Goal: Information Seeking & Learning: Learn about a topic

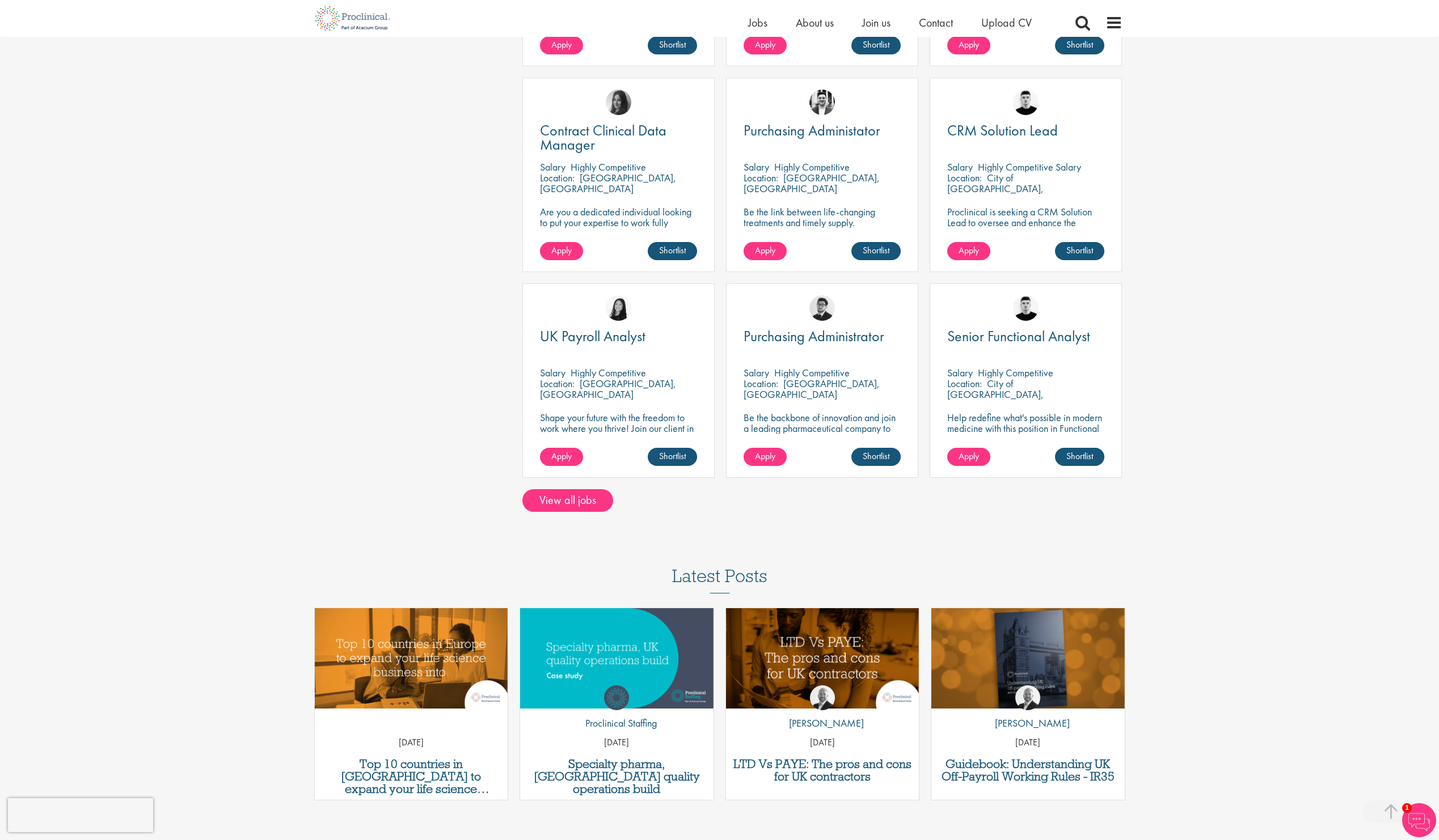
scroll to position [680, 0]
click at [565, 503] on link "View all jobs" at bounding box center [568, 499] width 91 height 23
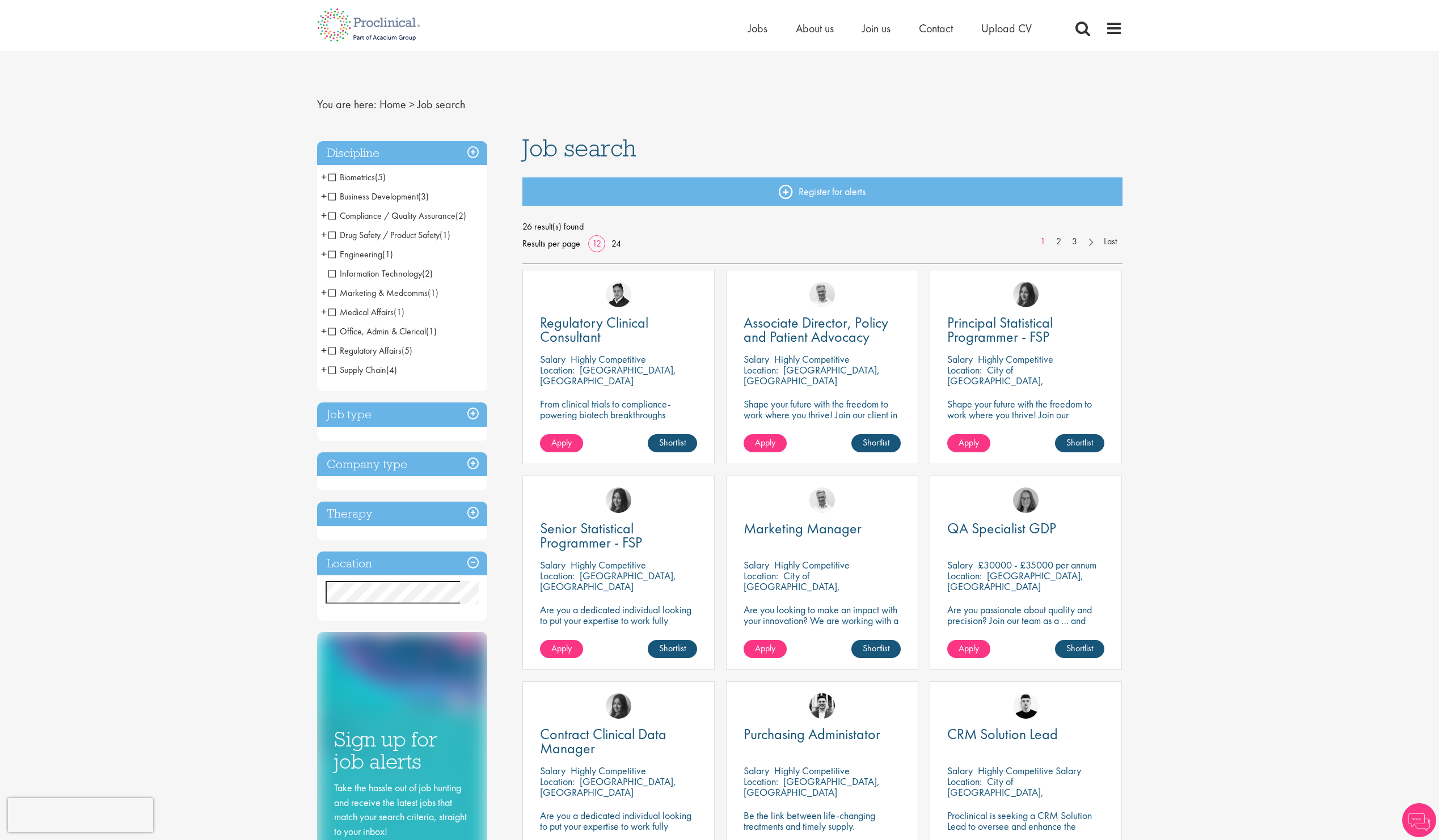
click at [460, 557] on h3 "Location" at bounding box center [402, 563] width 170 height 24
click at [251, 415] on div "You are here: Home > Job search Discipline Biometrics (5) - + Statistics (3) Da…" at bounding box center [719, 747] width 1439 height 1493
click at [489, 591] on div "Discipline Biometrics (5) - + Statistics (3) Data Management (1) Programming (1…" at bounding box center [411, 531] width 206 height 793
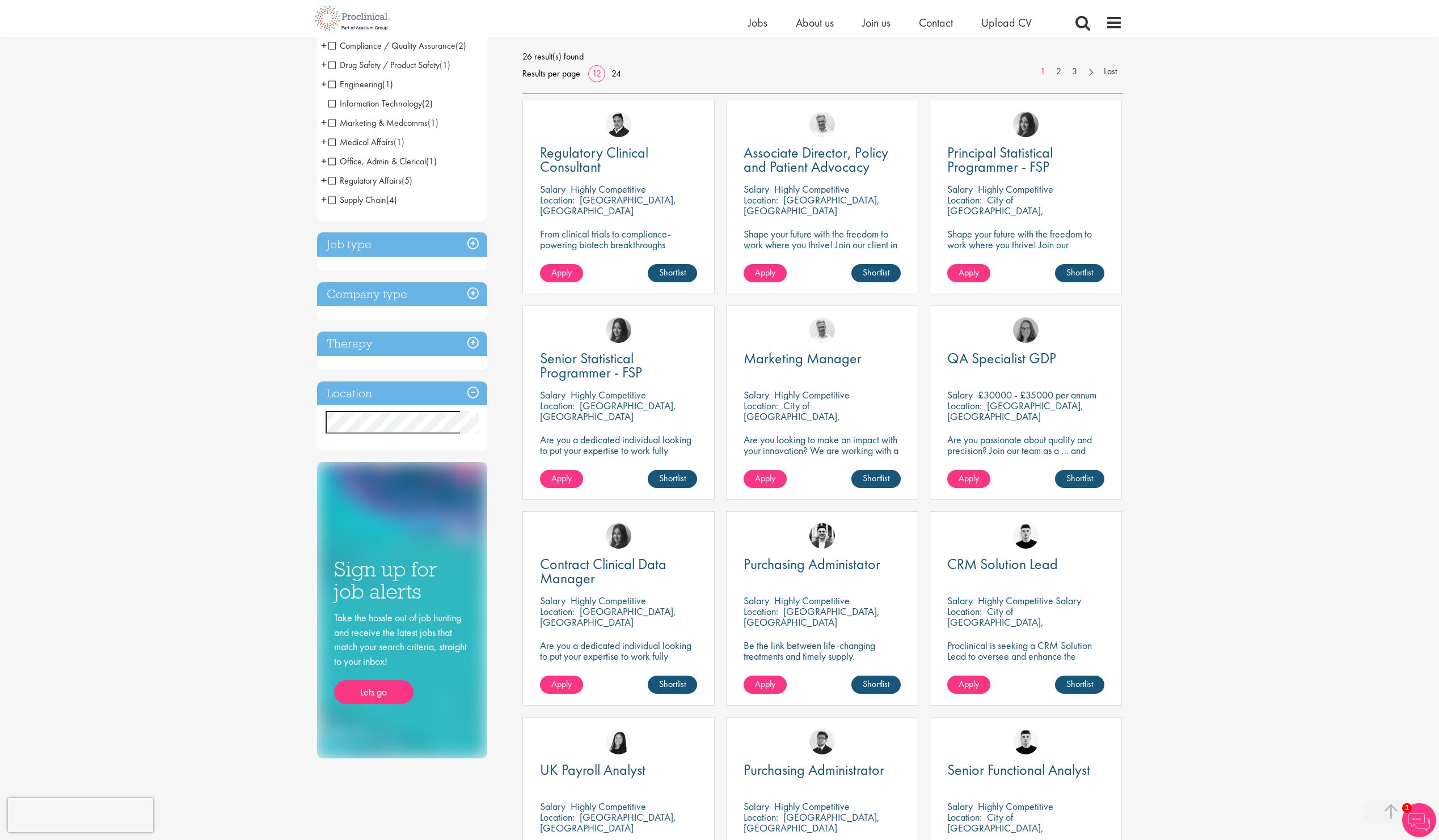
scroll to position [56, 0]
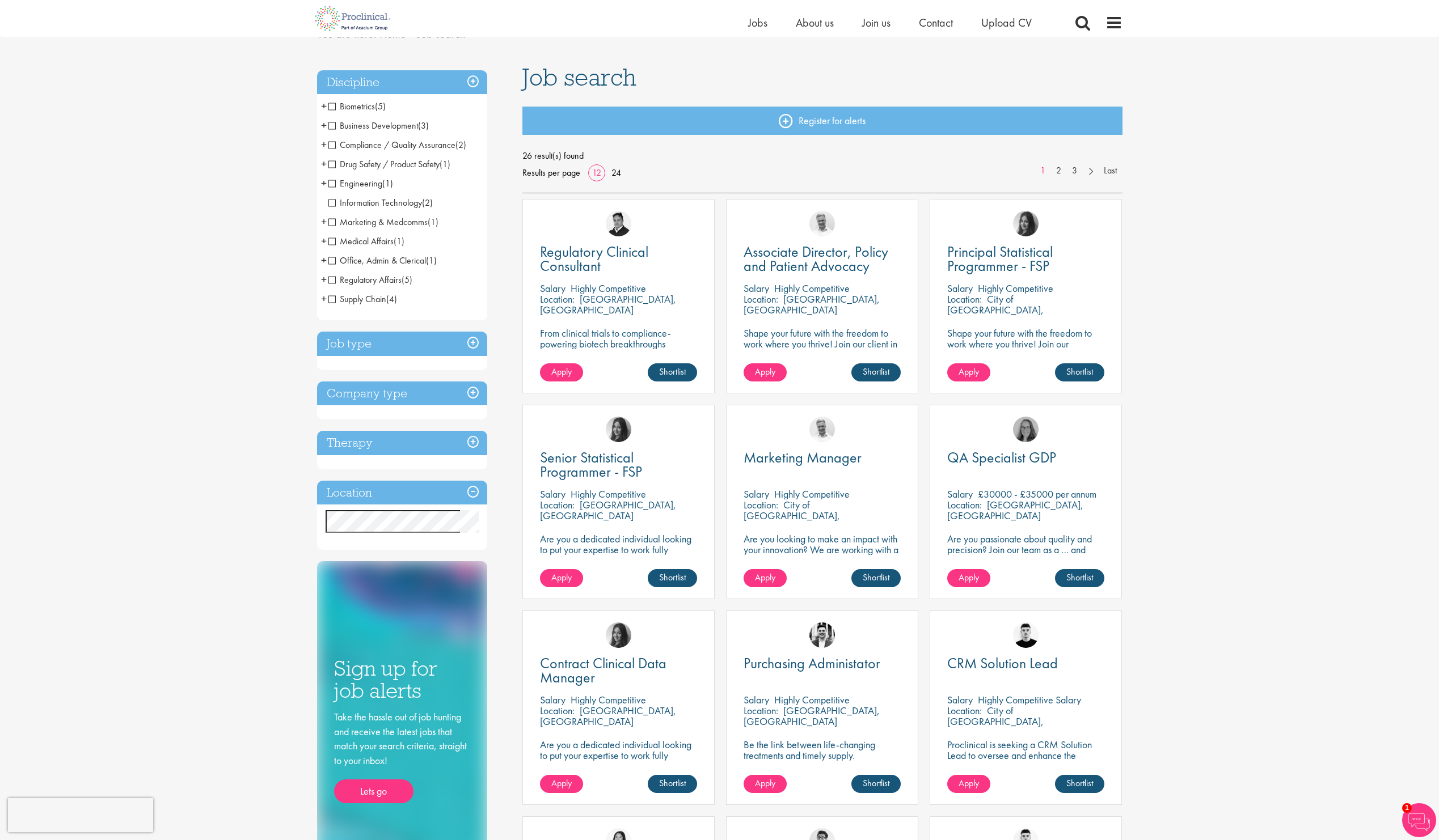
click at [1192, 419] on div "You are here: Home > Job search Discipline Biometrics (5) - + Statistics (3) Da…" at bounding box center [719, 683] width 1439 height 1479
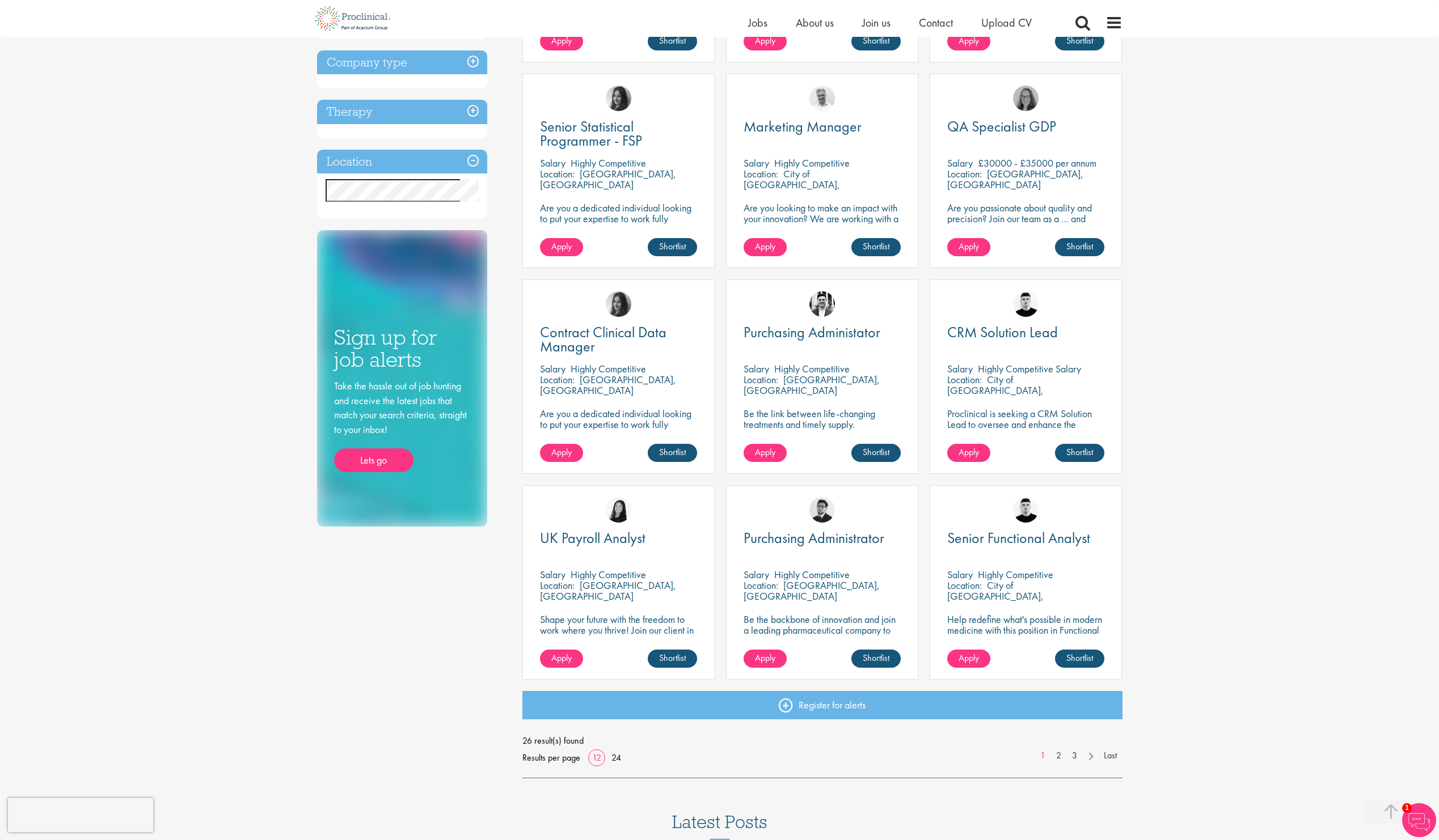
scroll to position [397, 0]
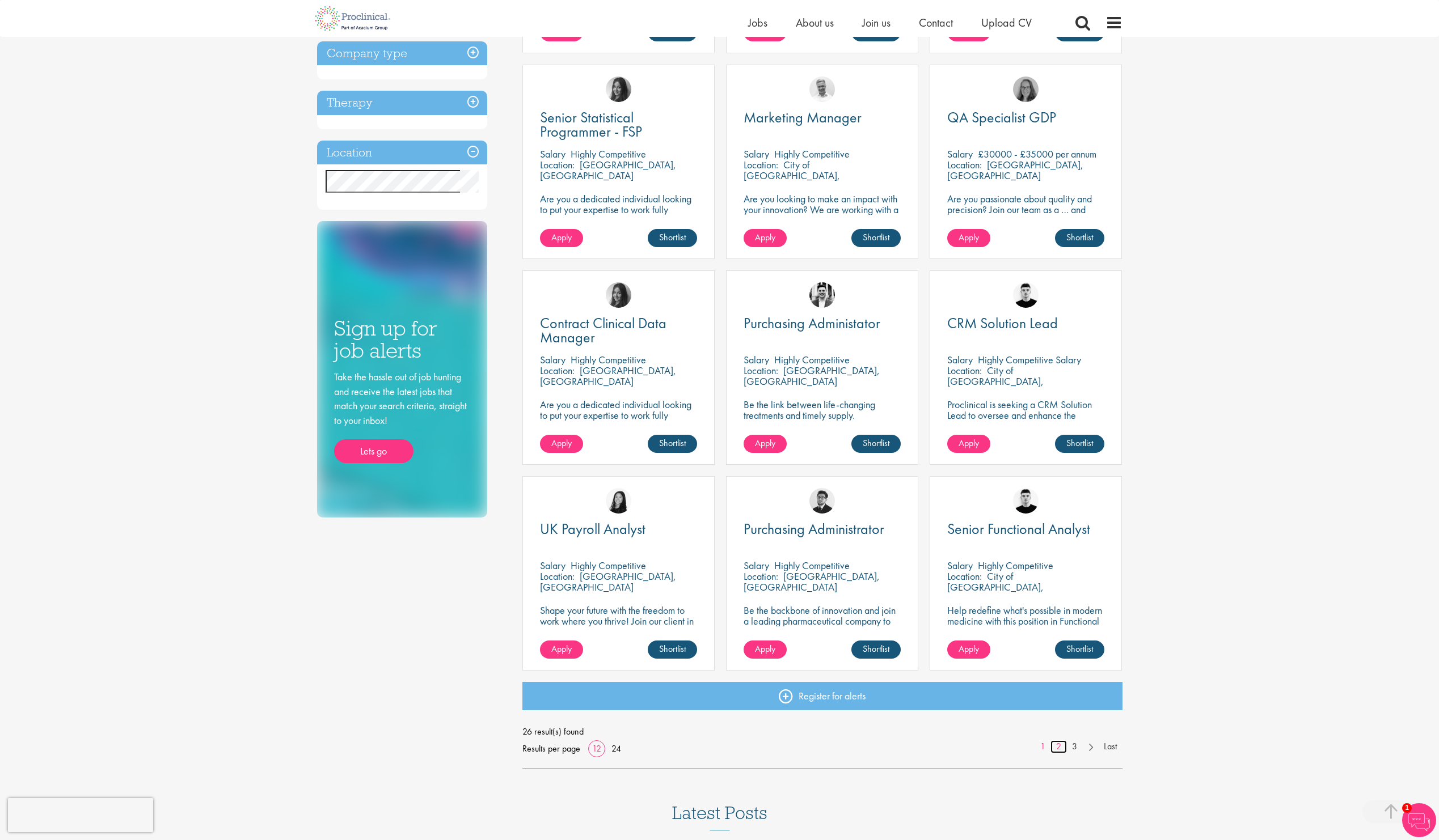
click at [1054, 745] on link "2" at bounding box center [1059, 747] width 17 height 13
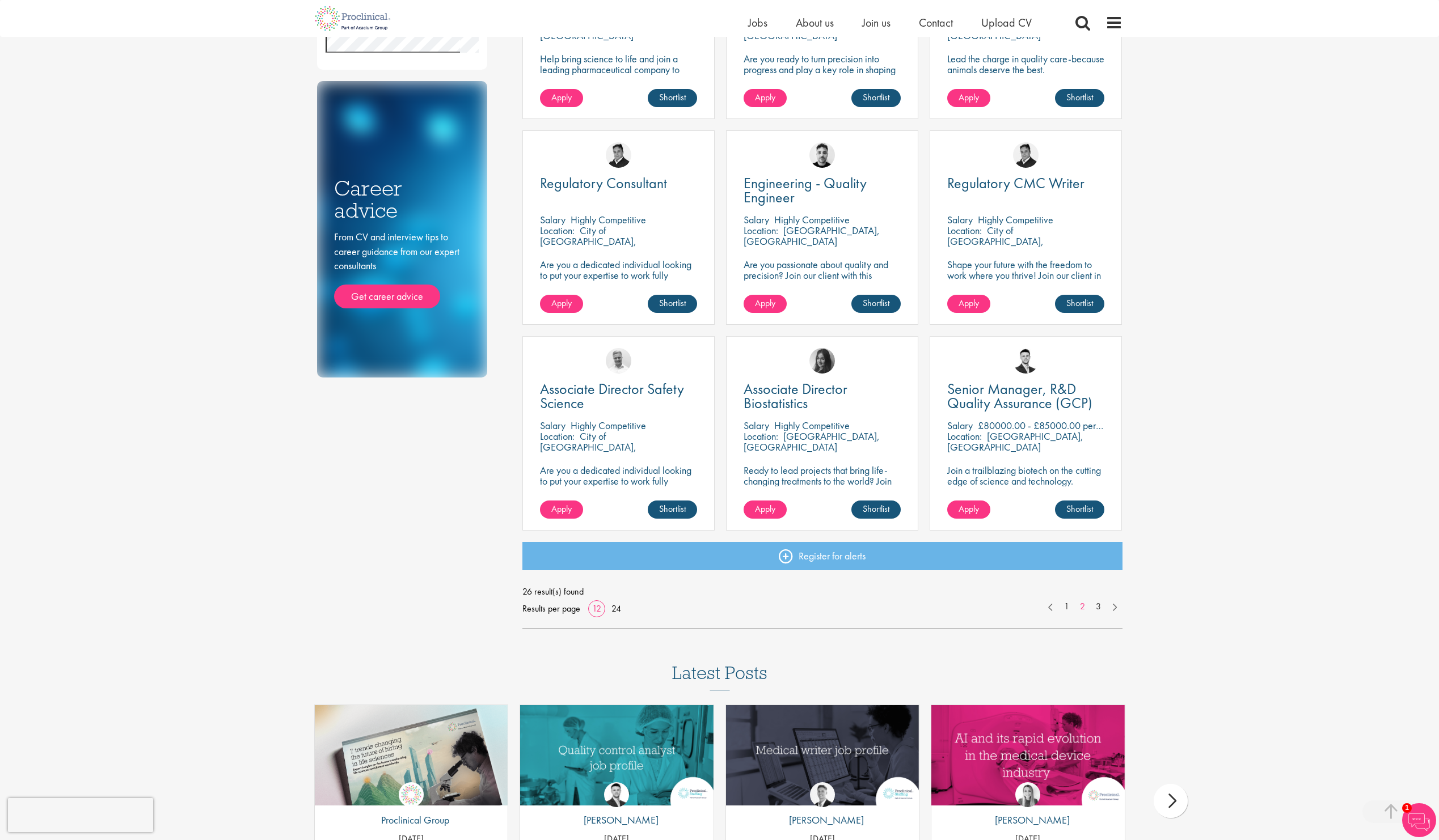
scroll to position [510, 0]
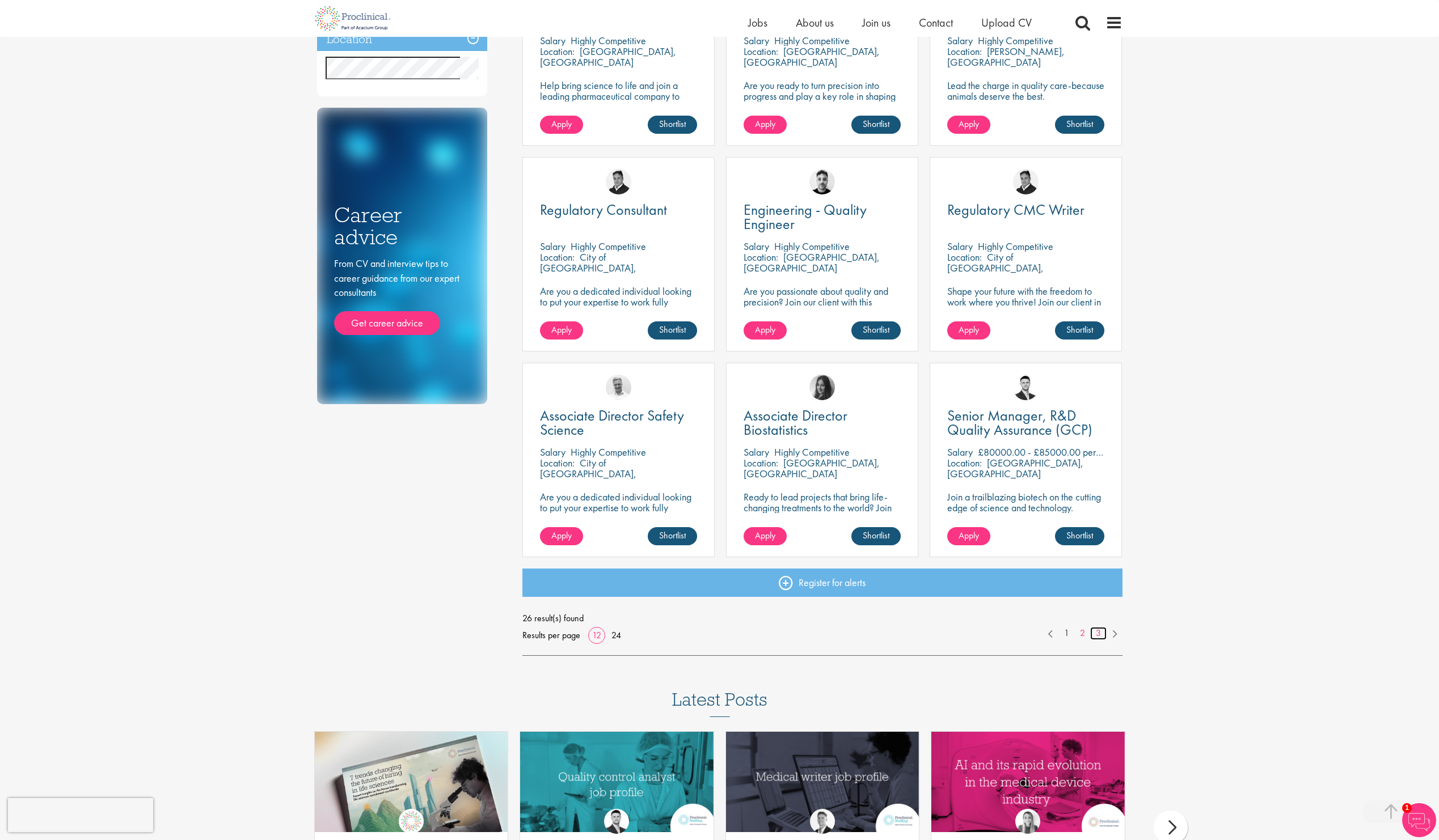
click at [1100, 636] on link "3" at bounding box center [1098, 633] width 17 height 13
